Goal: Use online tool/utility

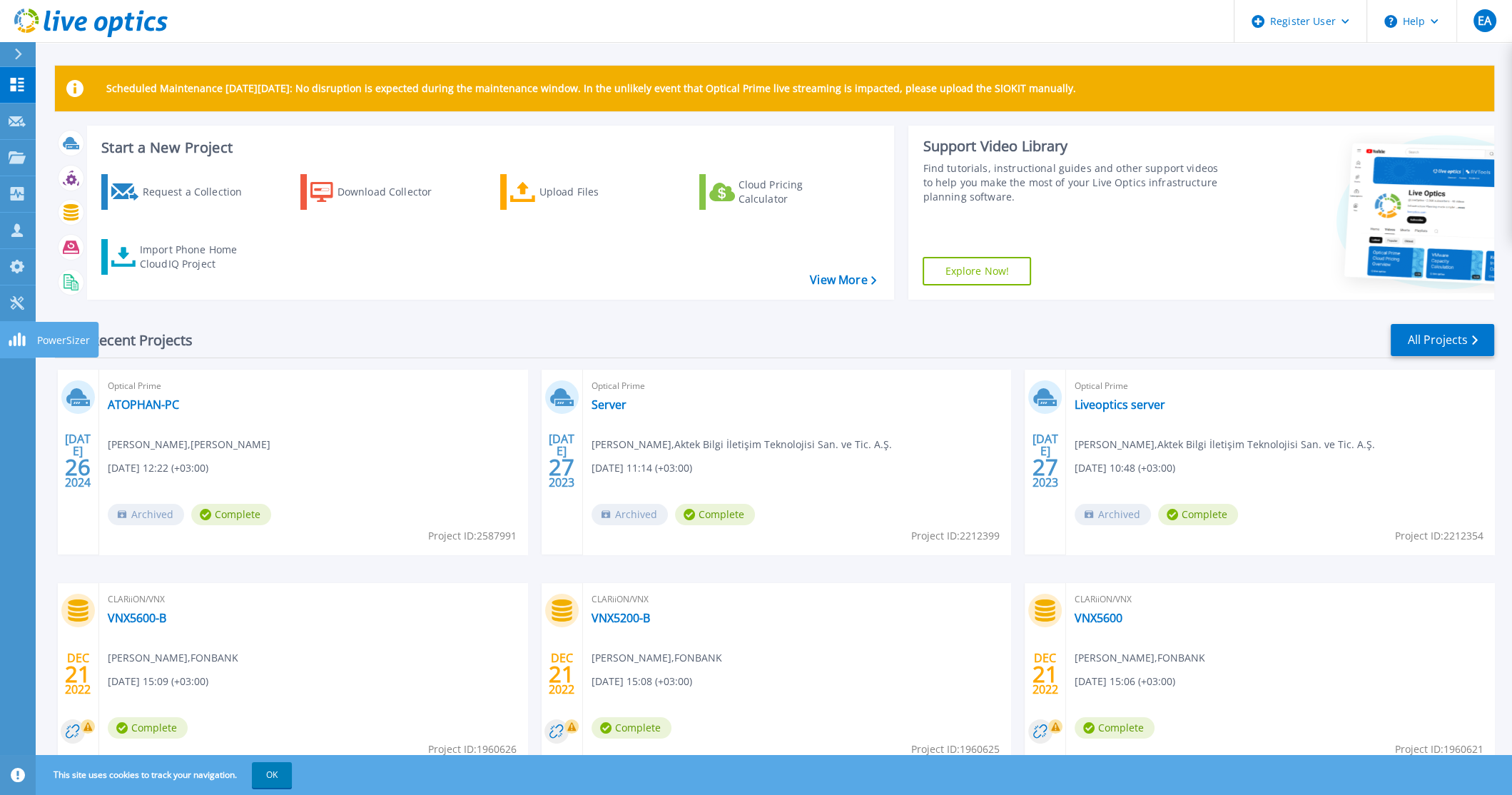
click at [15, 340] on rect at bounding box center [15, 341] width 3 height 11
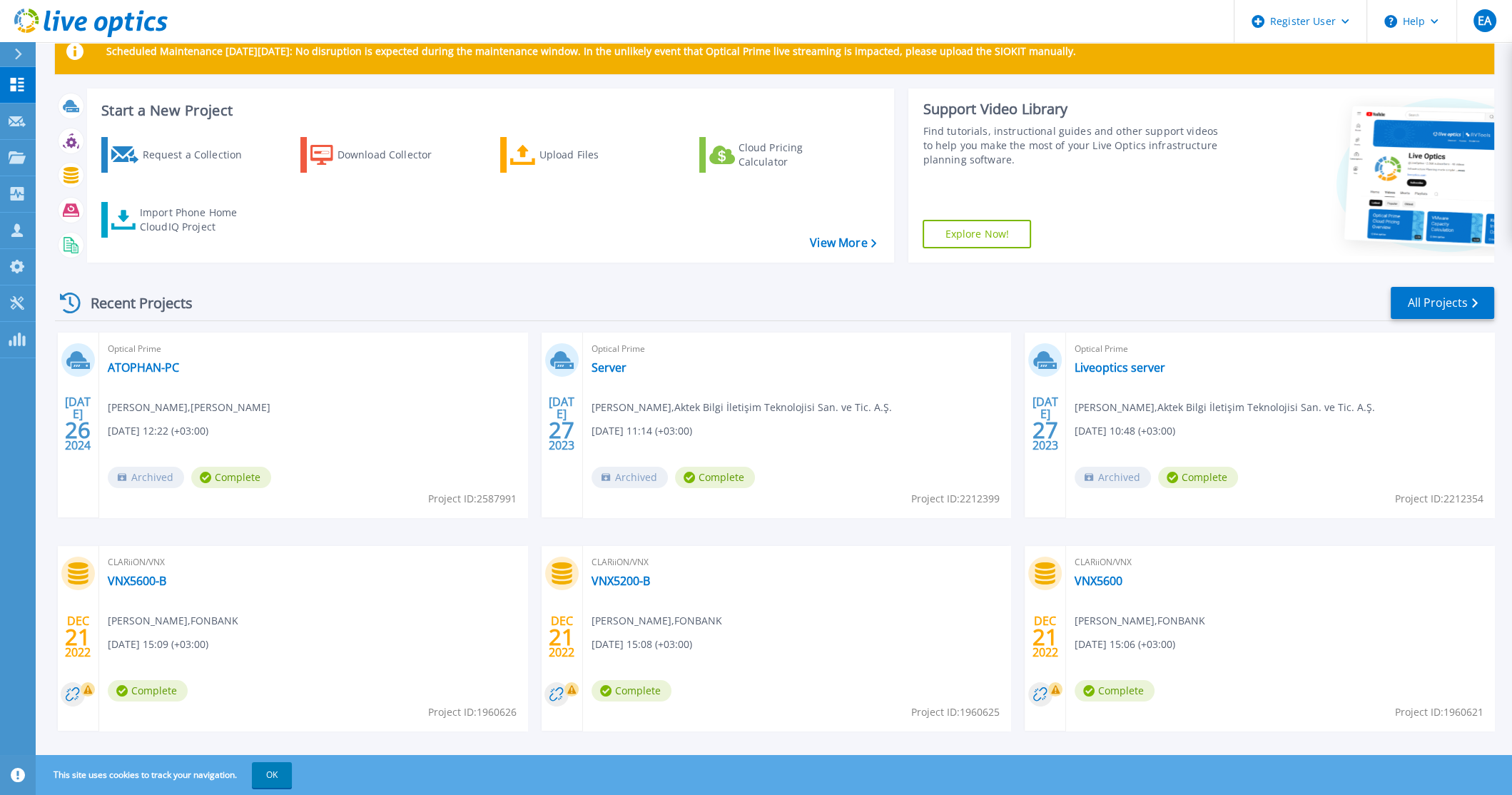
scroll to position [55, 0]
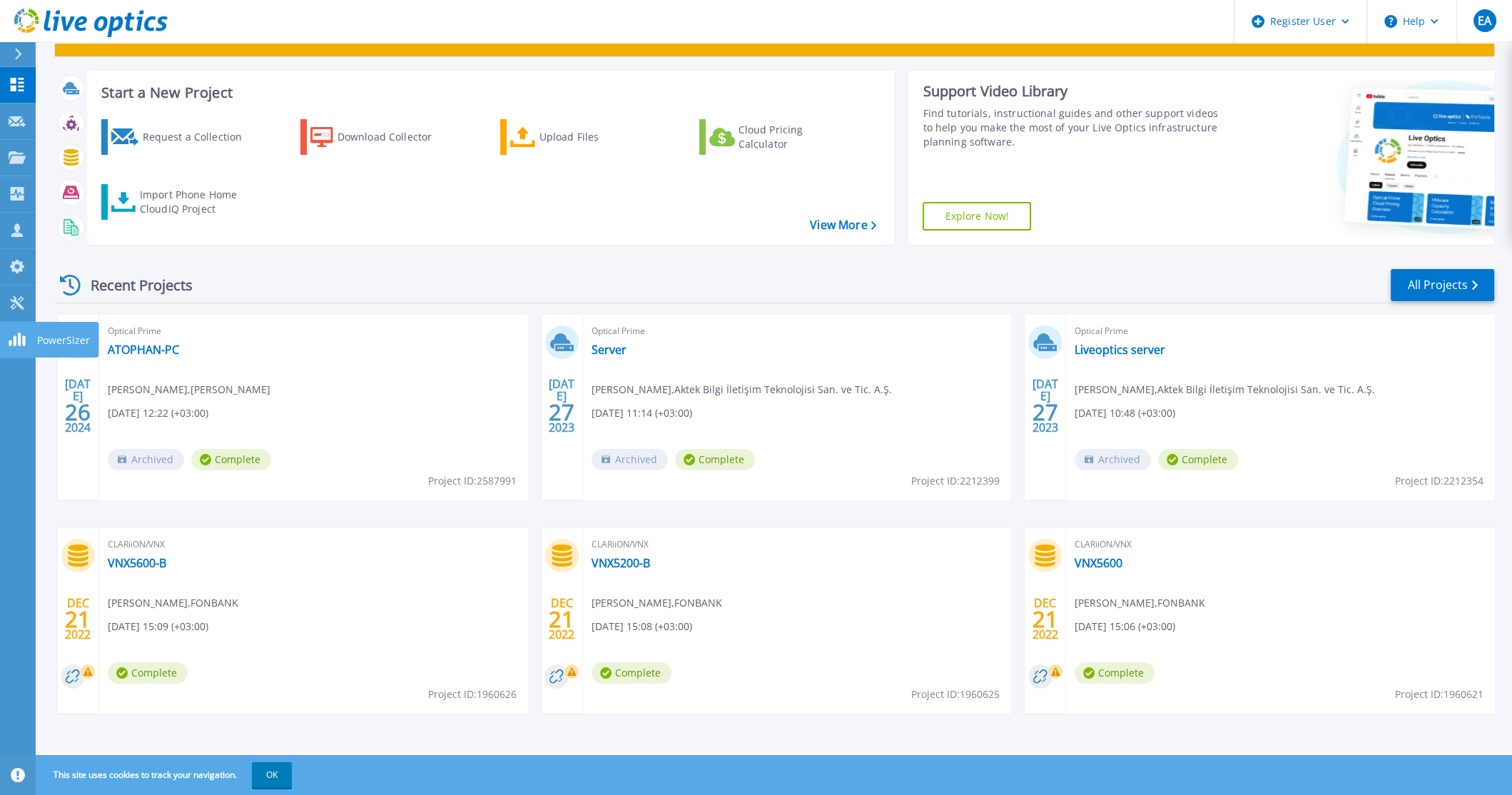
click at [34, 339] on link "PowerSizer PowerSizer" at bounding box center [17, 340] width 36 height 36
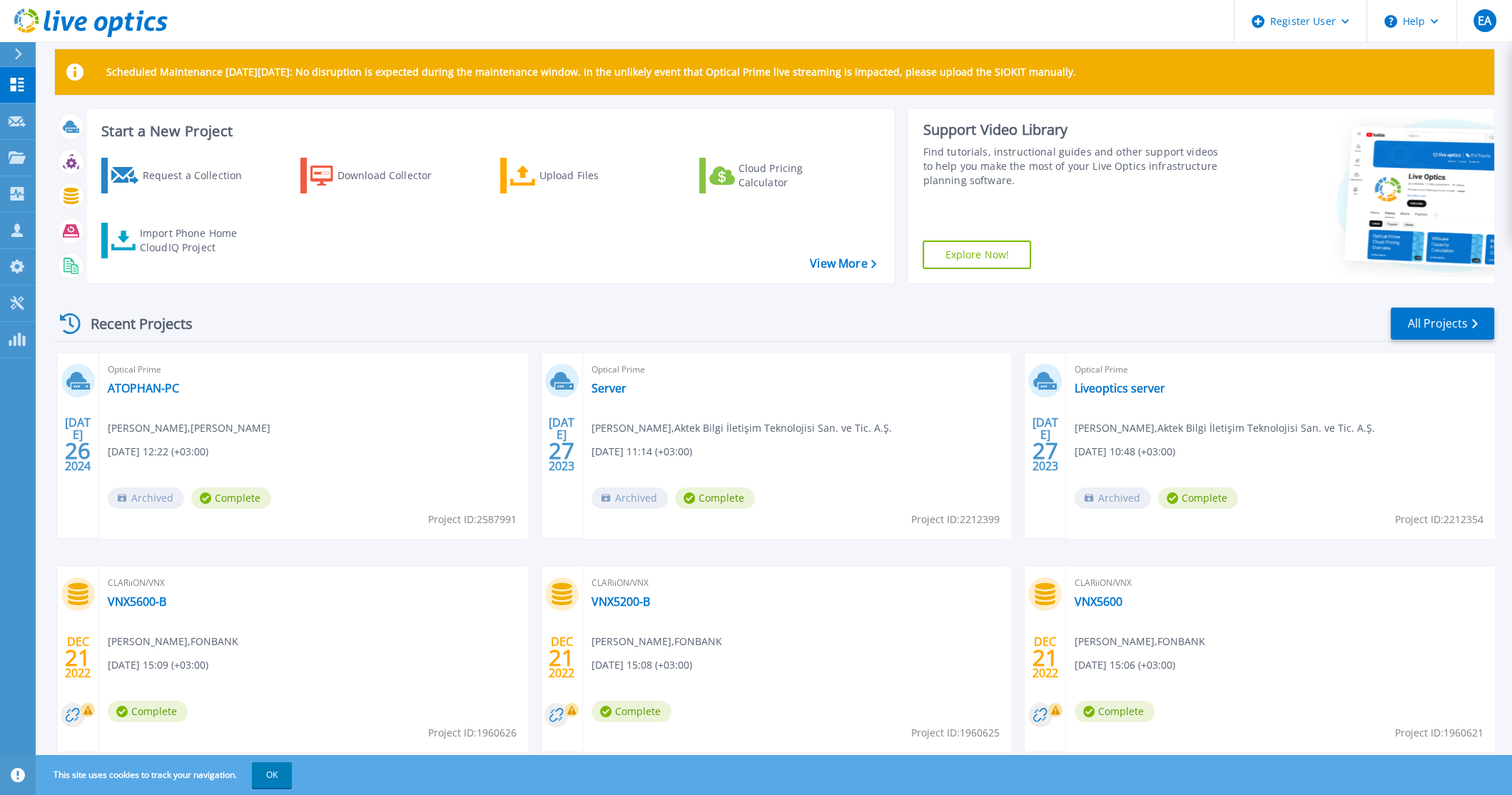
scroll to position [0, 0]
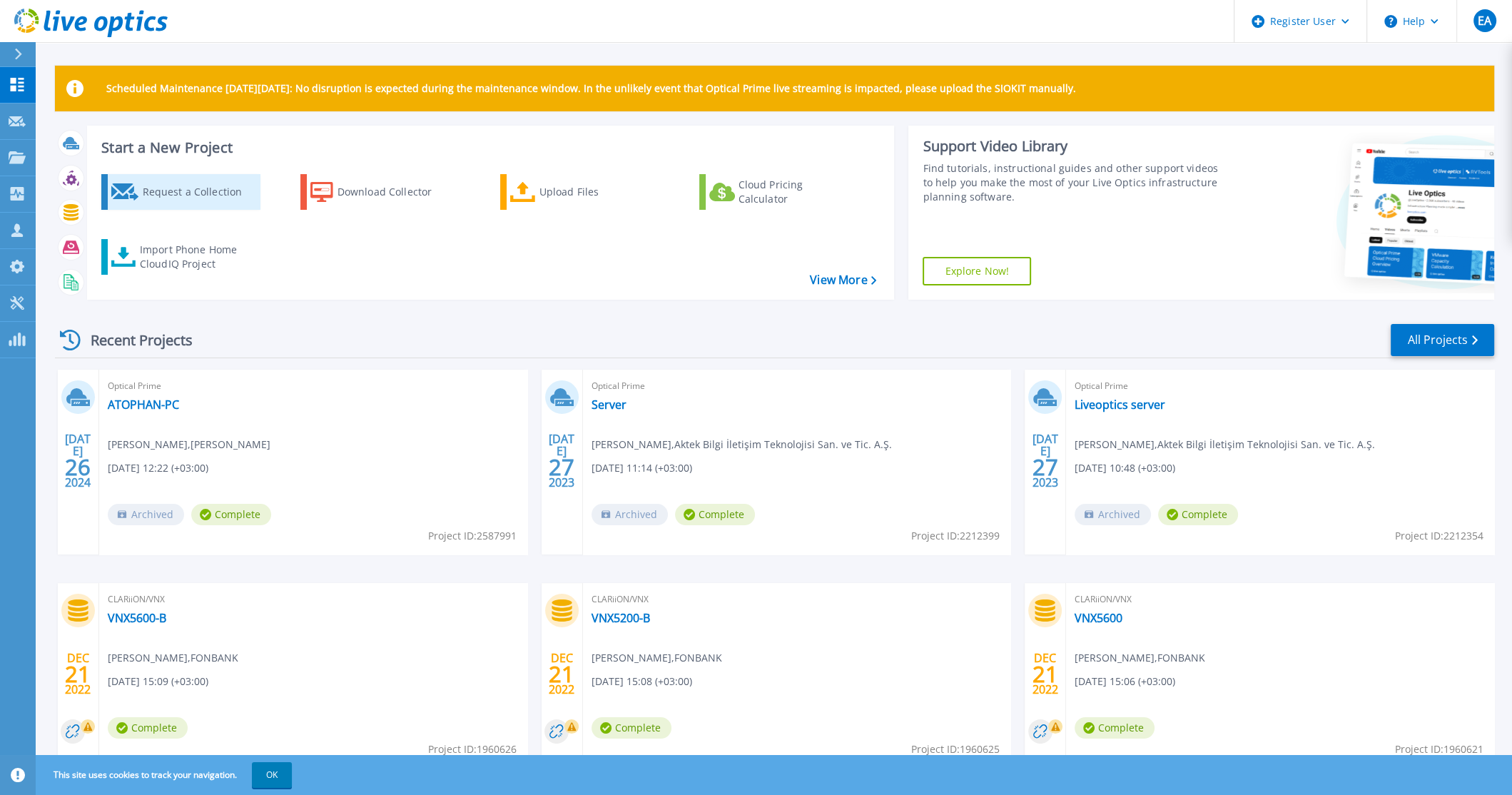
click at [190, 191] on div "Request a Collection" at bounding box center [199, 191] width 115 height 28
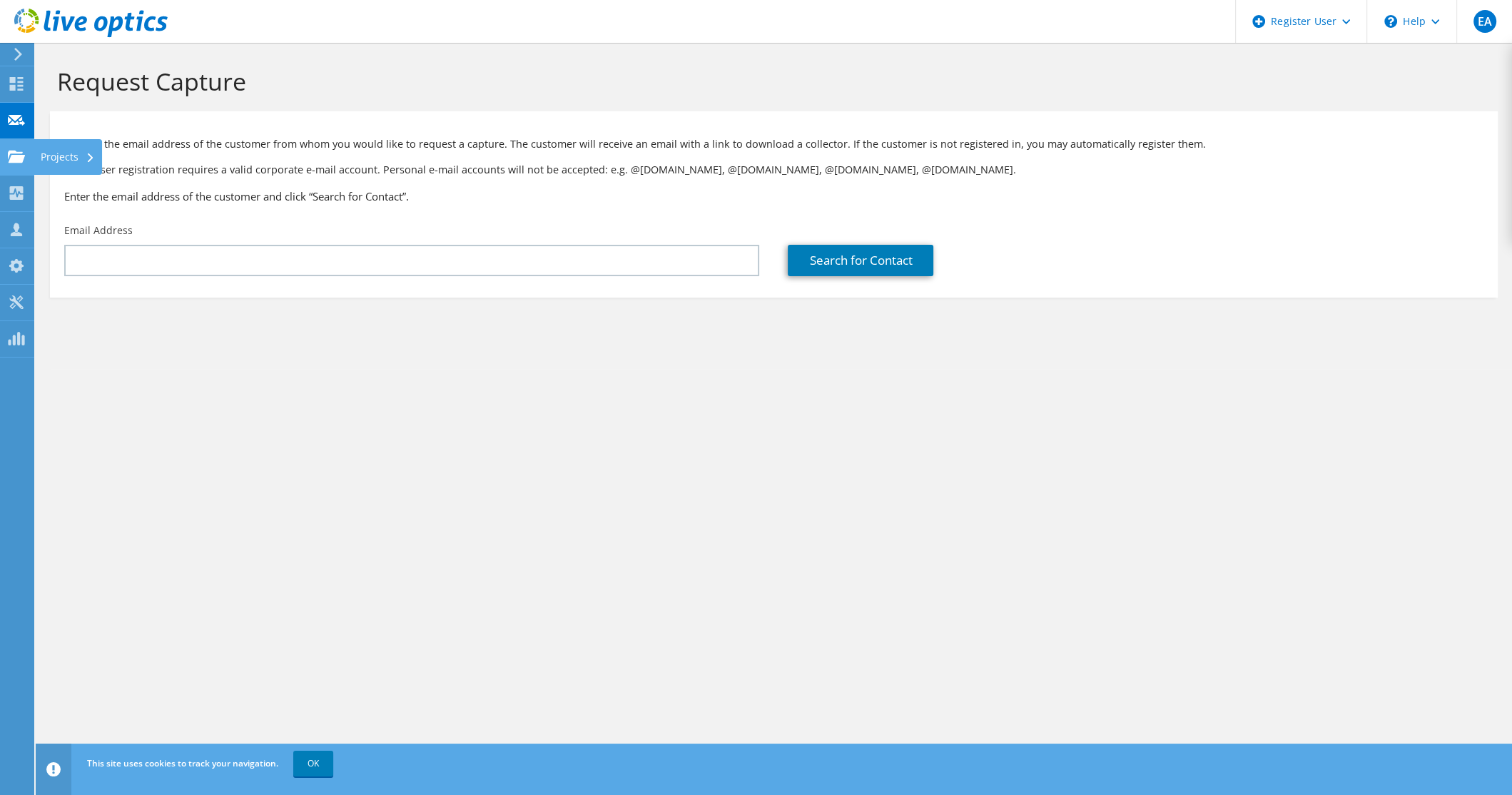
click at [21, 153] on icon at bounding box center [16, 156] width 17 height 14
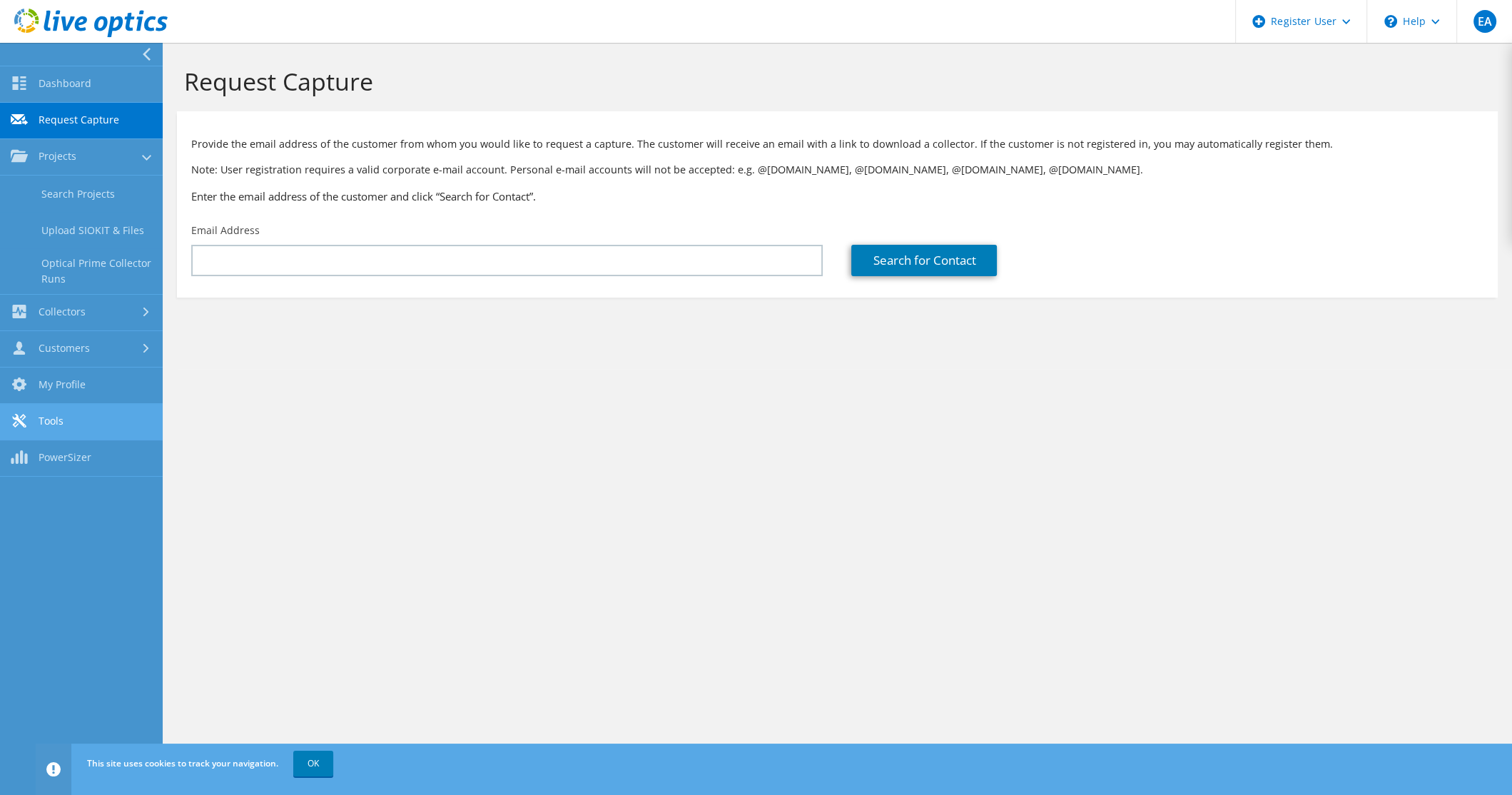
click at [86, 417] on link "Tools" at bounding box center [82, 421] width 163 height 36
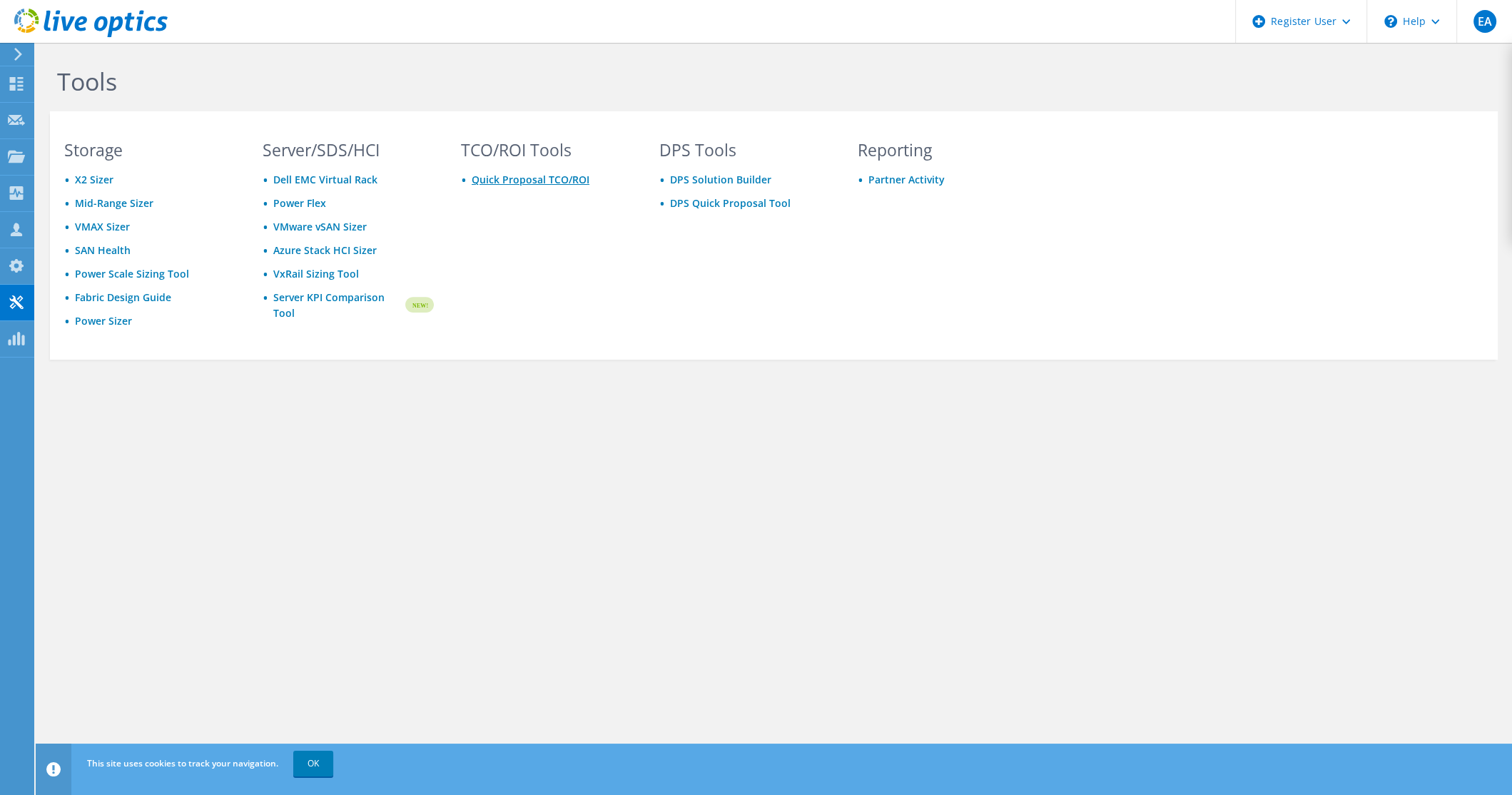
click at [528, 177] on link "Quick Proposal TCO/ROI" at bounding box center [530, 180] width 117 height 14
click at [102, 204] on link "Mid-Range Sizer" at bounding box center [114, 203] width 79 height 14
